Goal: Task Accomplishment & Management: Use online tool/utility

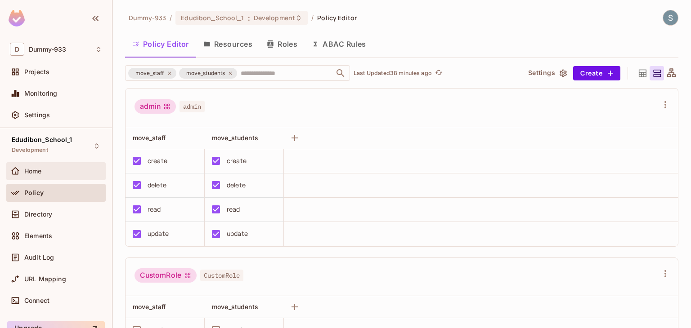
scroll to position [1169, 0]
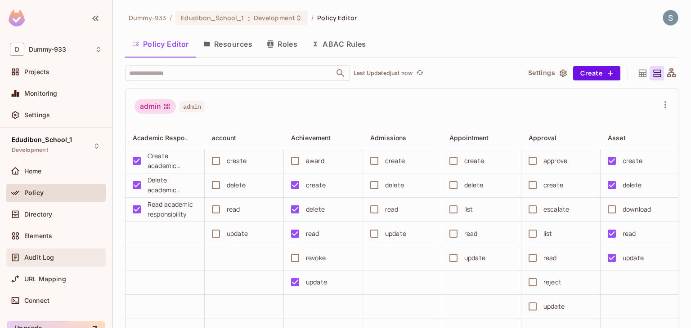
click at [48, 264] on div "Audit Log" at bounding box center [55, 258] width 99 height 18
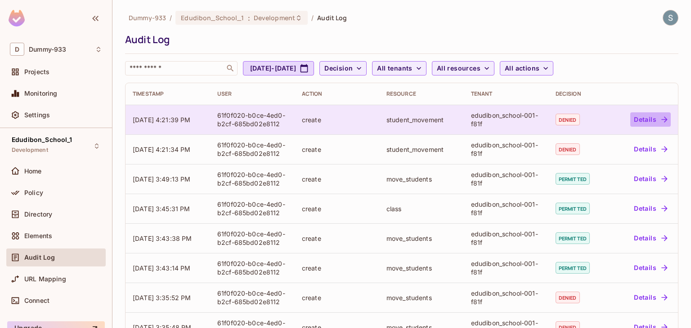
click at [651, 119] on button "Details" at bounding box center [650, 119] width 40 height 14
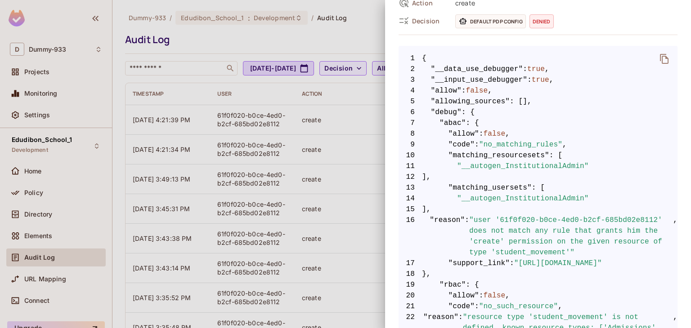
scroll to position [135, 0]
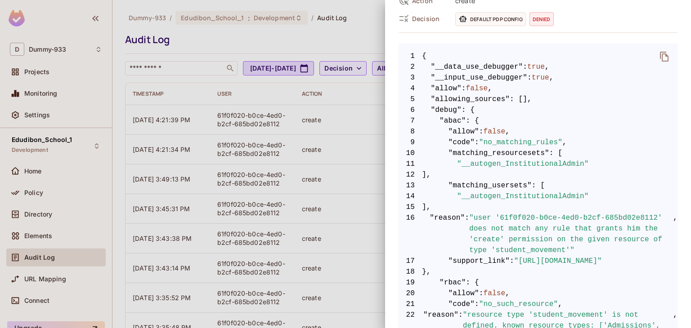
click at [355, 150] on div at bounding box center [345, 164] width 691 height 328
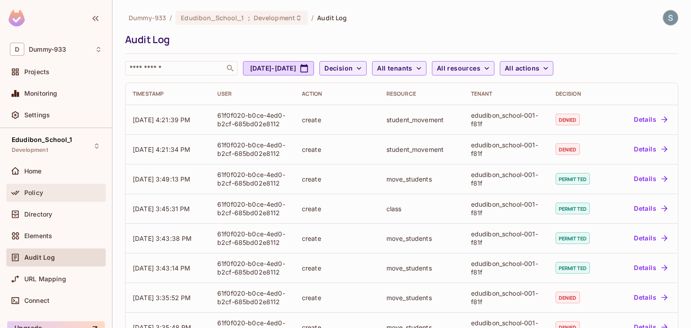
click at [77, 198] on div "Policy" at bounding box center [55, 193] width 99 height 18
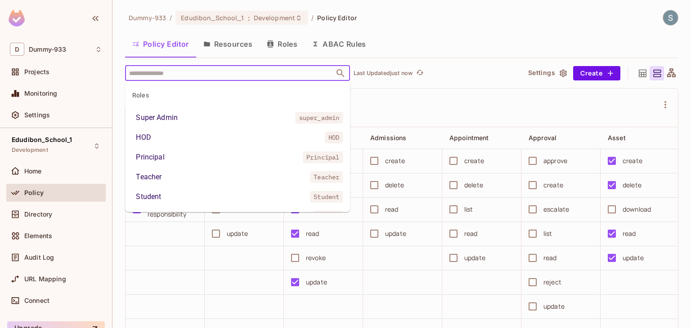
click at [213, 76] on input "text" at bounding box center [230, 73] width 206 height 16
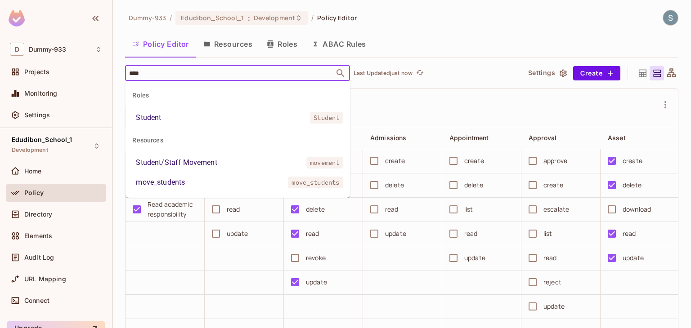
type input "*****"
click at [205, 155] on li "Student/Staff Movement movement" at bounding box center [237, 163] width 225 height 16
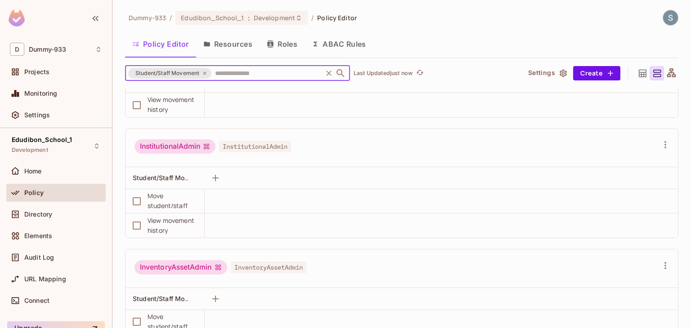
scroll to position [810, 0]
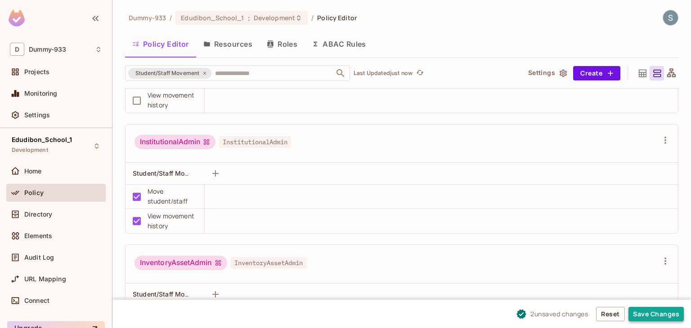
click at [652, 316] on button "Save Changes" at bounding box center [655, 314] width 55 height 14
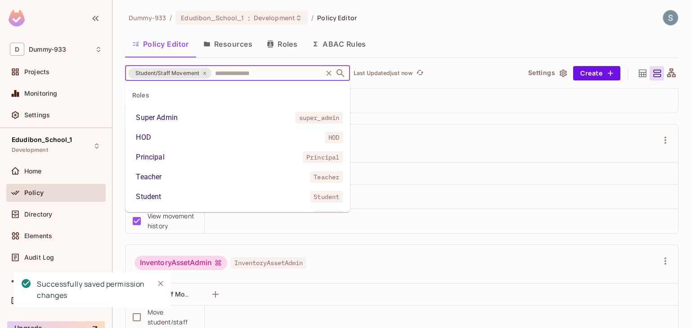
click at [230, 67] on input "text" at bounding box center [267, 73] width 108 height 16
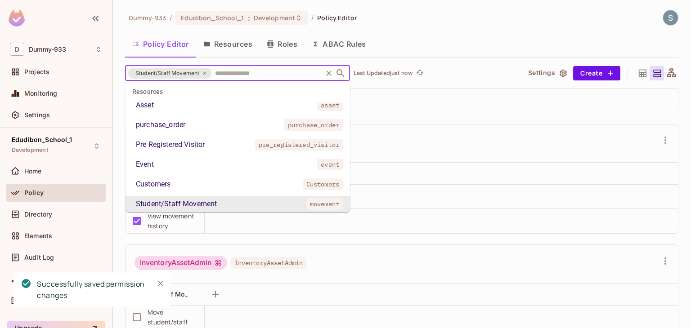
click at [205, 74] on icon at bounding box center [204, 73] width 5 height 5
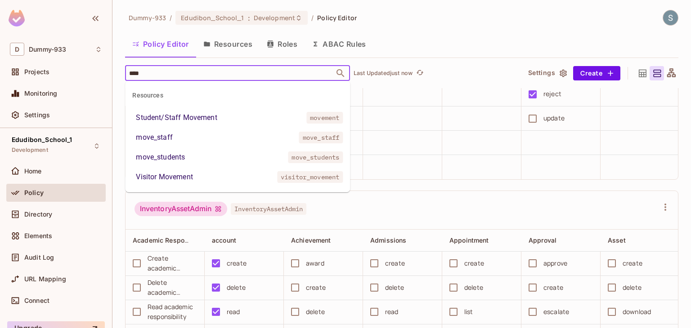
scroll to position [0, 0]
type input "****"
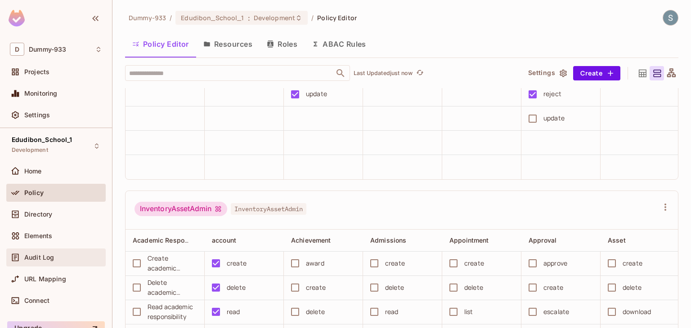
click at [68, 254] on div "Audit Log" at bounding box center [63, 257] width 78 height 7
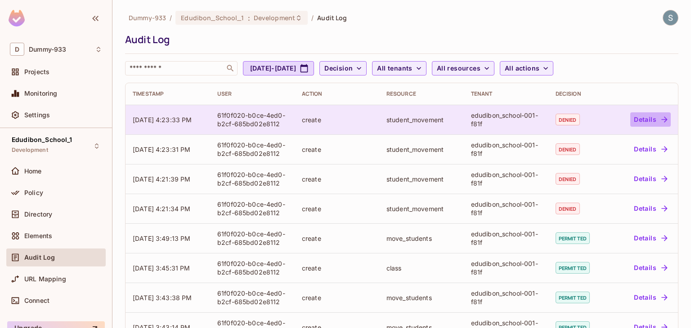
click at [645, 115] on button "Details" at bounding box center [650, 119] width 40 height 14
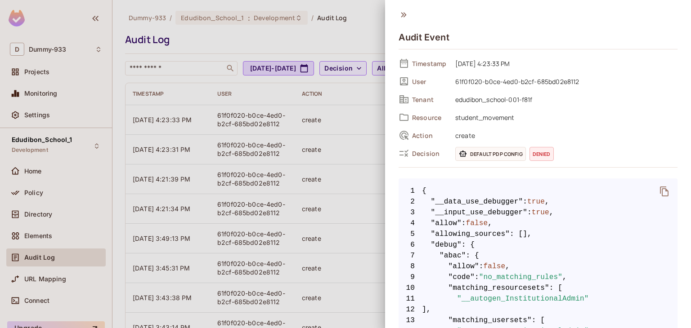
click at [404, 17] on icon at bounding box center [403, 14] width 5 height 5
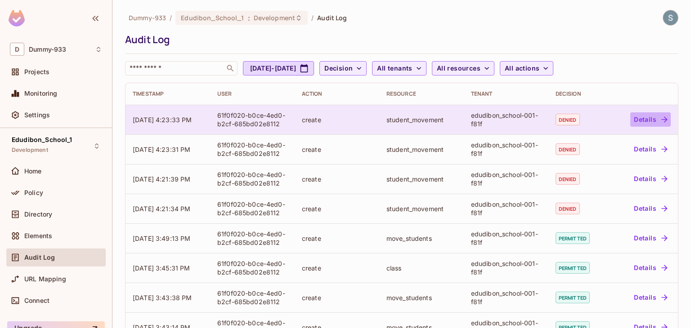
click at [637, 118] on button "Details" at bounding box center [650, 119] width 40 height 14
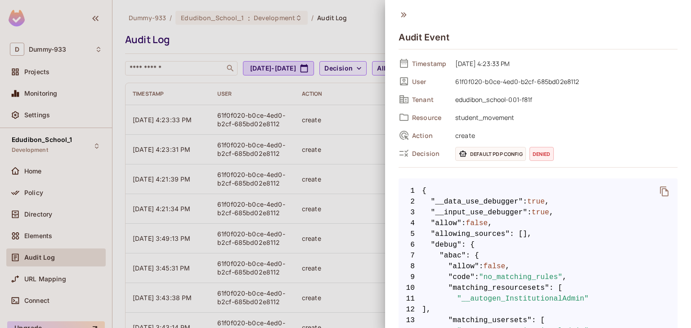
click at [659, 194] on icon "delete" at bounding box center [664, 191] width 11 height 11
click at [345, 38] on div at bounding box center [345, 164] width 691 height 328
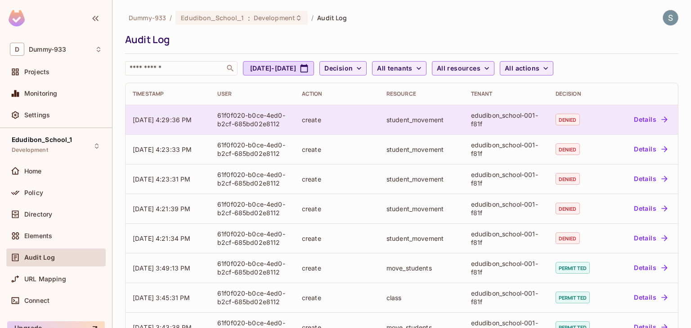
click at [645, 130] on td "Details" at bounding box center [643, 120] width 69 height 30
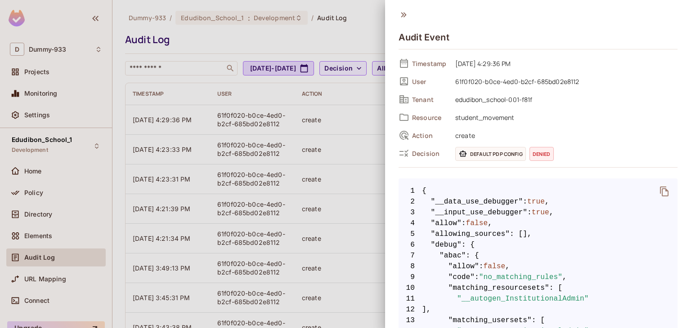
click at [660, 192] on icon "delete" at bounding box center [664, 192] width 9 height 10
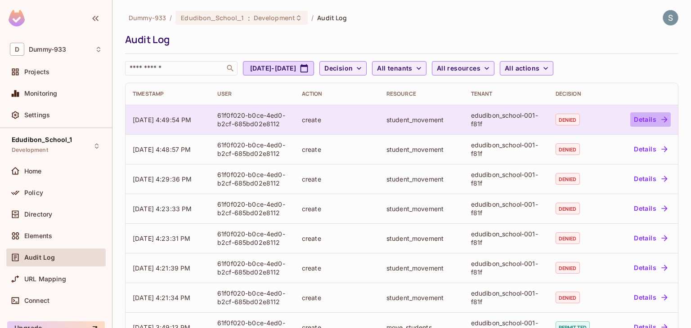
click at [634, 118] on button "Details" at bounding box center [650, 119] width 40 height 14
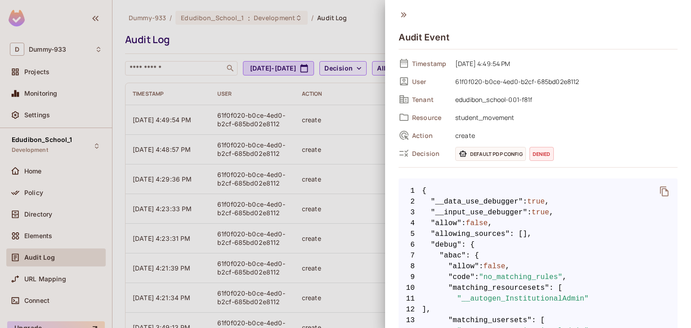
click at [659, 186] on icon "delete" at bounding box center [664, 191] width 11 height 11
click at [59, 191] on div at bounding box center [345, 164] width 691 height 328
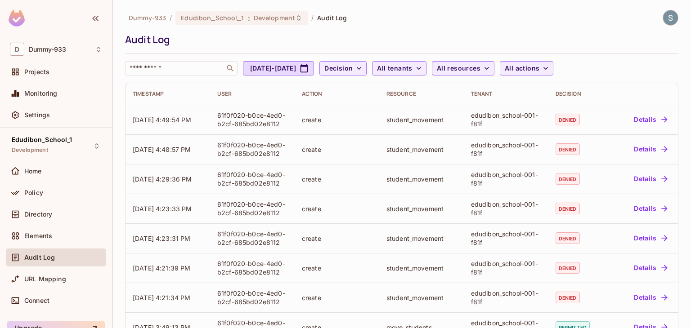
click at [59, 191] on div "Policy" at bounding box center [63, 192] width 78 height 7
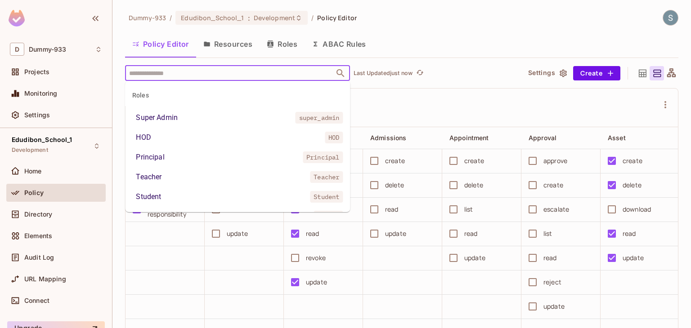
click at [228, 76] on input "text" at bounding box center [230, 73] width 206 height 16
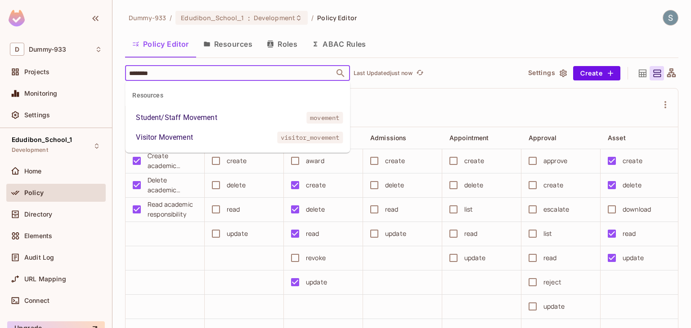
type input "********"
click at [340, 72] on icon "Close" at bounding box center [340, 73] width 11 height 11
